Goal: Information Seeking & Learning: Learn about a topic

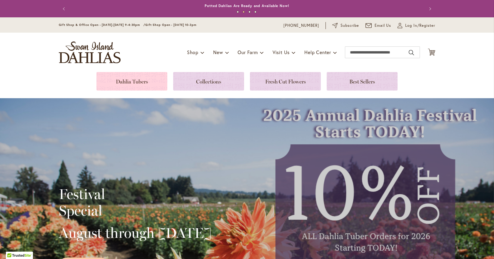
click at [131, 81] on link at bounding box center [131, 81] width 71 height 19
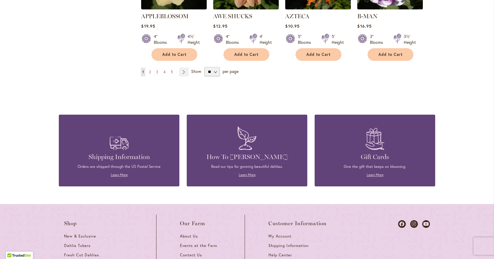
scroll to position [588, 0]
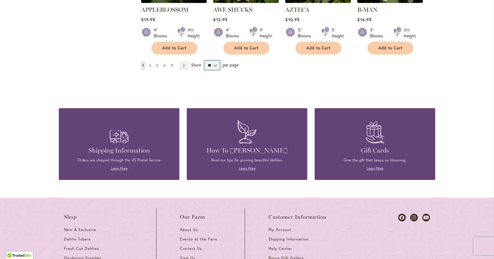
click at [213, 61] on select "** ** ** **" at bounding box center [212, 65] width 16 height 9
select select "**"
click at [204, 61] on select "** ** ** **" at bounding box center [212, 65] width 16 height 9
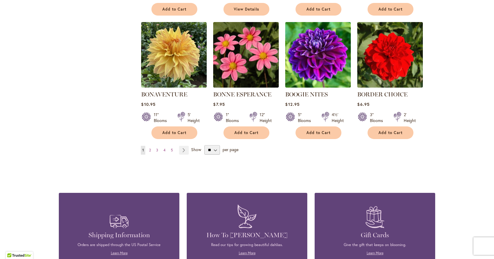
scroll to position [1500, 0]
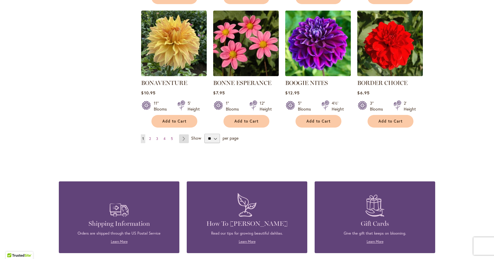
click at [181, 134] on link "Page Next" at bounding box center [184, 138] width 10 height 9
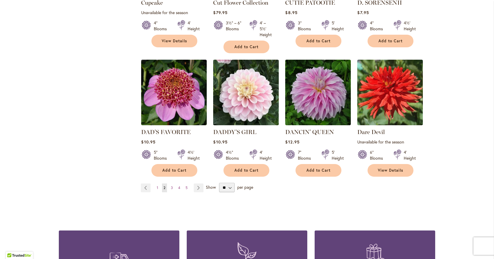
scroll to position [1529, 0]
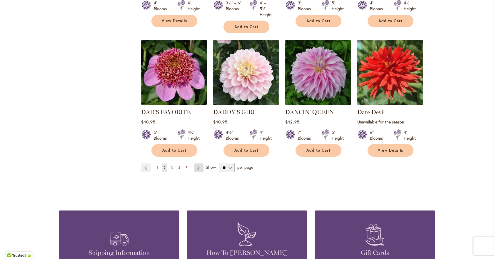
click at [195, 164] on link "Page Next" at bounding box center [199, 168] width 10 height 9
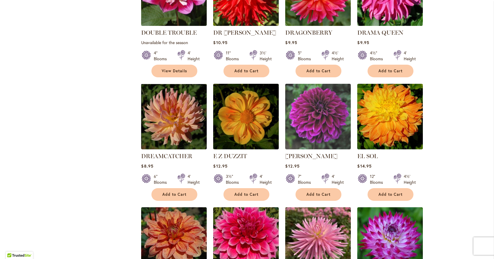
scroll to position [441, 0]
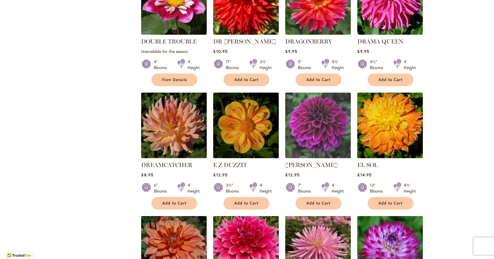
click at [168, 126] on img at bounding box center [174, 125] width 69 height 69
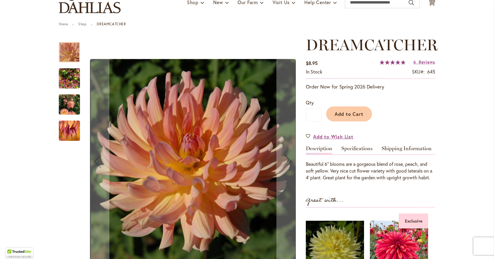
scroll to position [59, 0]
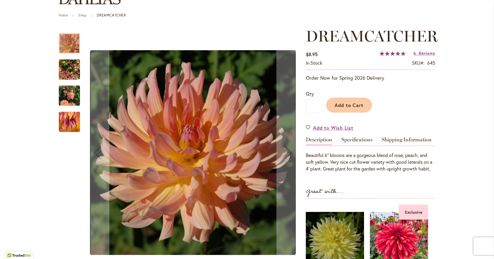
click at [65, 72] on img "Dreamcatcher" at bounding box center [69, 70] width 21 height 28
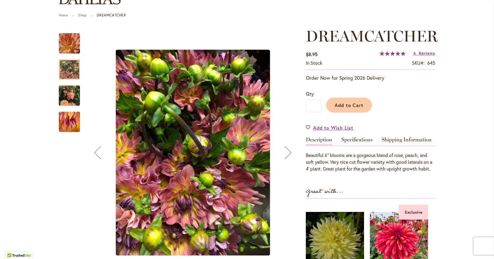
click at [67, 96] on img "Dreamcatcher" at bounding box center [69, 96] width 21 height 28
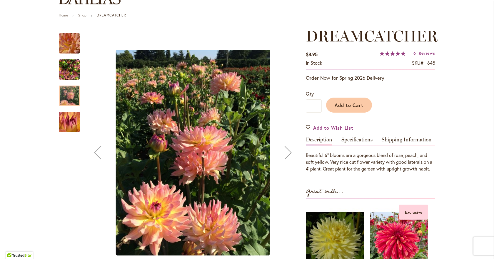
click at [65, 122] on img "Dreamcatcher" at bounding box center [70, 122] width 42 height 41
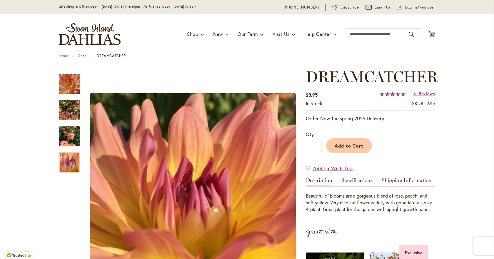
scroll to position [0, 0]
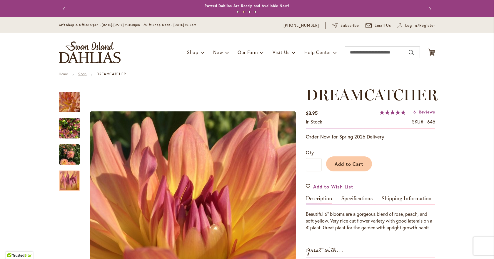
click at [81, 73] on link "Shop" at bounding box center [82, 74] width 8 height 4
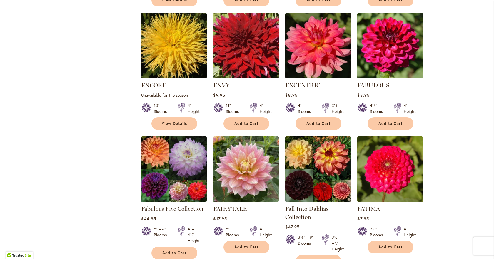
scroll to position [776, 0]
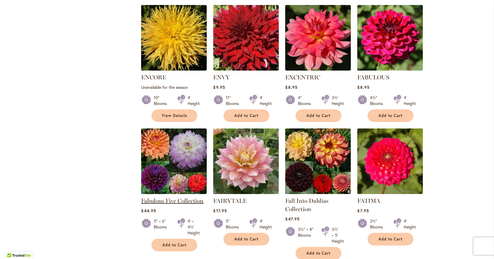
click at [159, 197] on link "Fabulous Five Collection" at bounding box center [172, 200] width 62 height 7
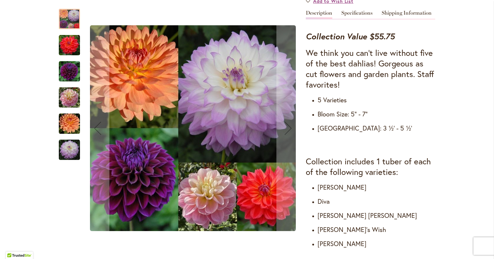
scroll to position [235, 0]
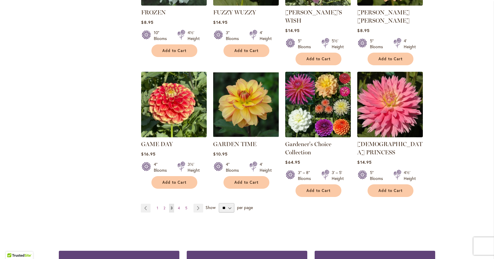
scroll to position [1499, 0]
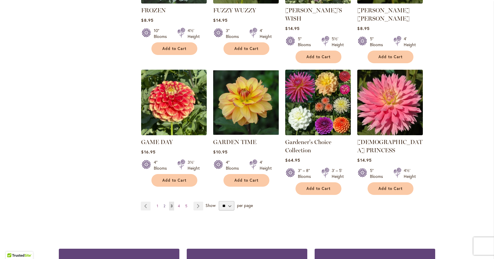
click at [164, 204] on span "2" at bounding box center [165, 206] width 2 height 4
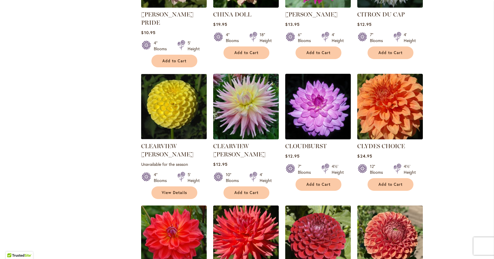
scroll to position [1000, 0]
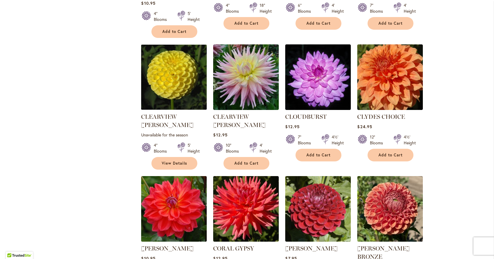
click at [164, 175] on img at bounding box center [174, 209] width 69 height 69
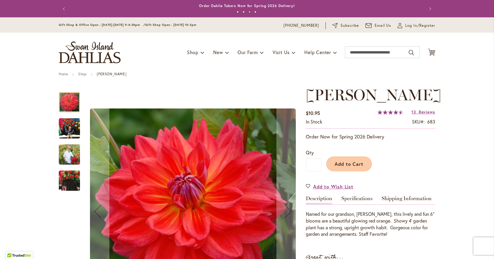
click at [63, 127] on img "COOPER BLAINE" at bounding box center [69, 128] width 21 height 21
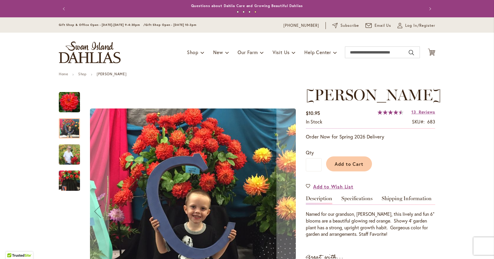
click at [66, 155] on img "COOPER BLAINE" at bounding box center [69, 154] width 21 height 26
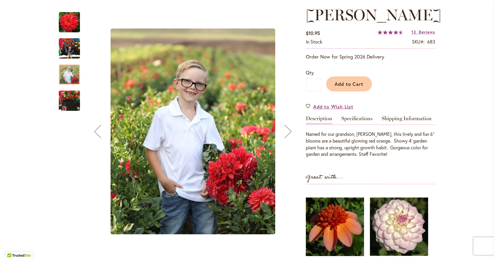
scroll to position [88, 0]
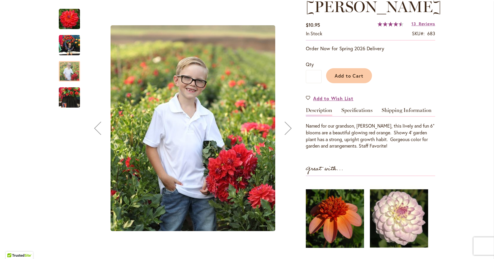
click at [66, 43] on img "COOPER BLAINE" at bounding box center [69, 45] width 21 height 21
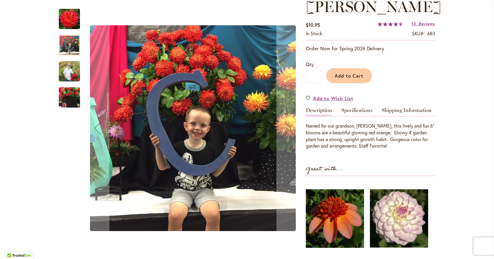
click at [66, 72] on img "COOPER BLAINE" at bounding box center [69, 71] width 21 height 26
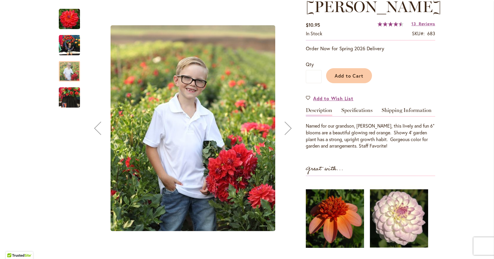
click at [68, 97] on img "COOPER BLAINE" at bounding box center [69, 98] width 21 height 28
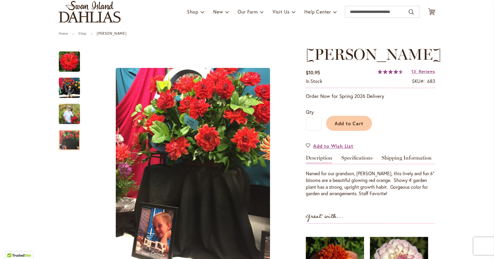
scroll to position [0, 0]
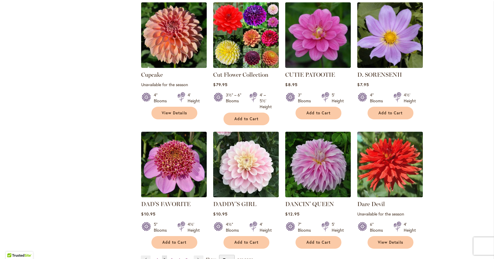
scroll to position [1559, 0]
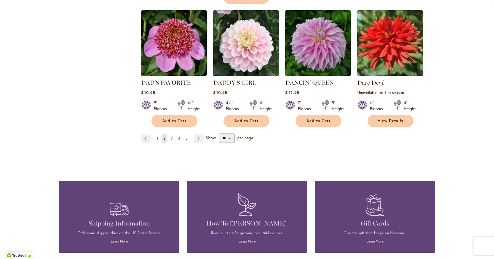
click at [157, 136] on span "1" at bounding box center [157, 138] width 1 height 4
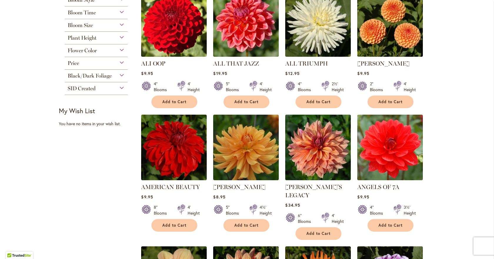
scroll to position [294, 0]
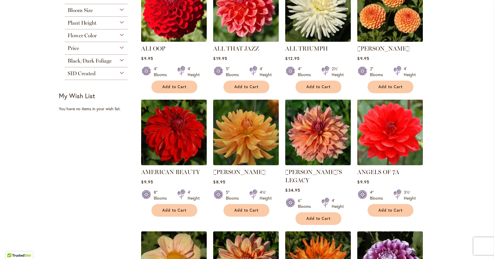
click at [392, 144] on img at bounding box center [390, 132] width 69 height 69
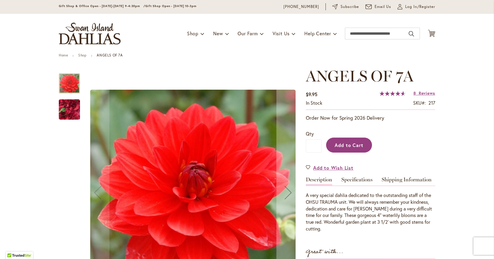
scroll to position [29, 0]
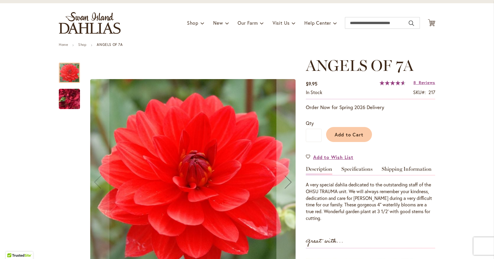
click at [61, 99] on img "ANGELS OF 7A" at bounding box center [69, 99] width 42 height 32
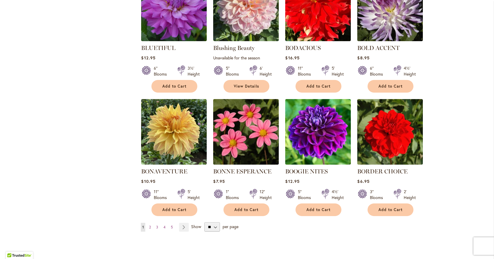
scroll to position [1424, 0]
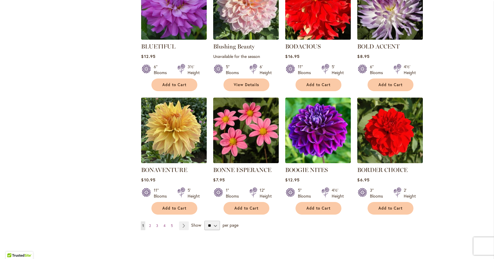
click at [170, 125] on img at bounding box center [174, 130] width 69 height 69
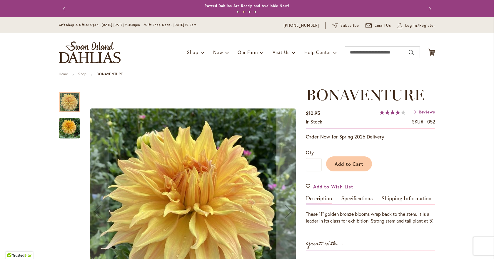
click at [65, 126] on img "Bonaventure" at bounding box center [69, 128] width 21 height 28
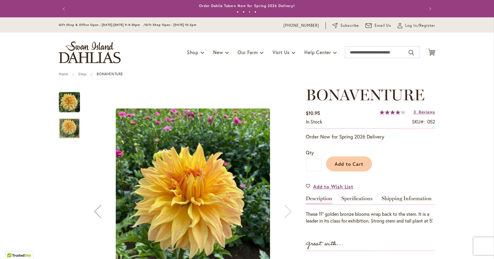
click at [63, 102] on img "Bonaventure" at bounding box center [69, 102] width 21 height 21
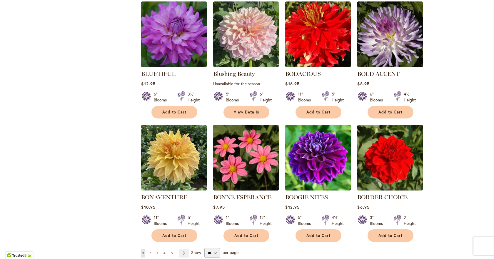
scroll to position [1412, 0]
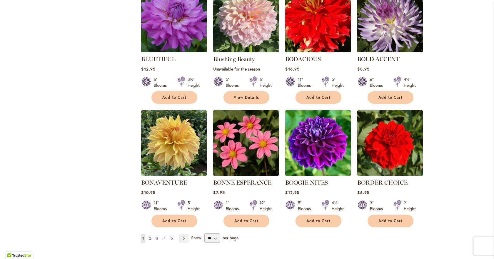
click at [149, 236] on span "2" at bounding box center [150, 238] width 2 height 4
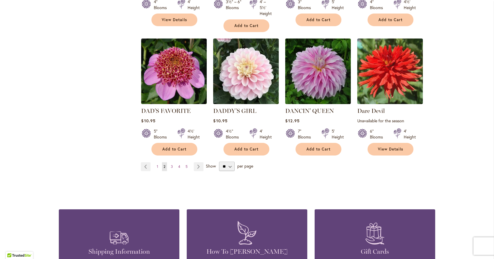
scroll to position [1552, 0]
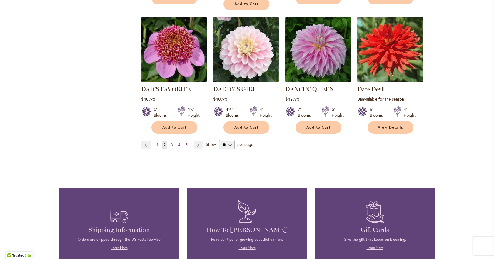
click at [171, 143] on span "3" at bounding box center [172, 145] width 2 height 4
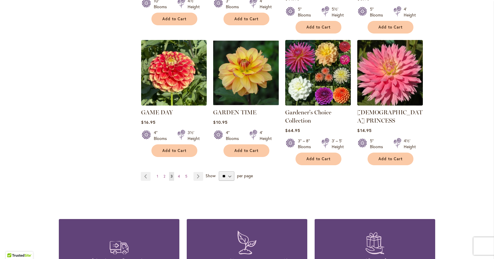
scroll to position [1529, 0]
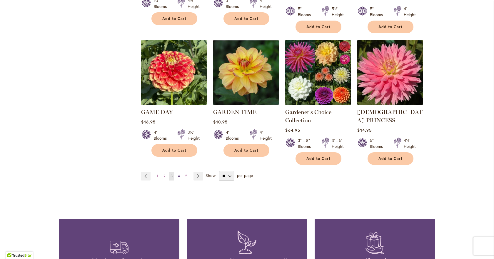
click at [178, 174] on span "4" at bounding box center [179, 176] width 2 height 4
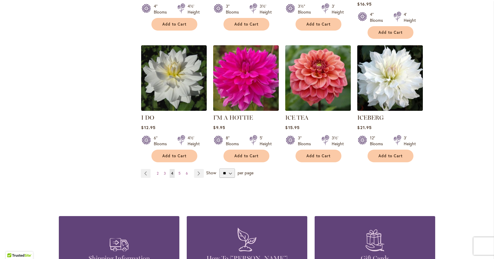
scroll to position [1511, 0]
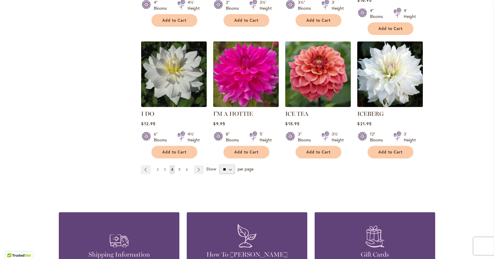
click at [179, 167] on span "5" at bounding box center [180, 169] width 2 height 4
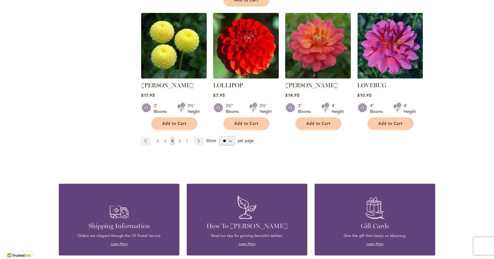
scroll to position [1559, 0]
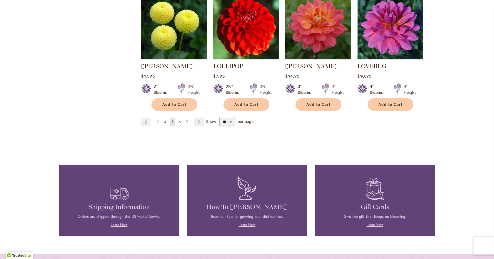
click at [179, 120] on span "6" at bounding box center [180, 122] width 2 height 4
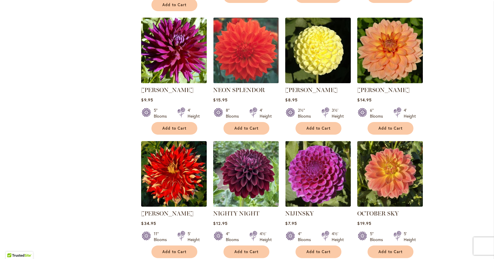
scroll to position [1412, 0]
